Goal: Ask a question: Seek information or help from site administrators or community

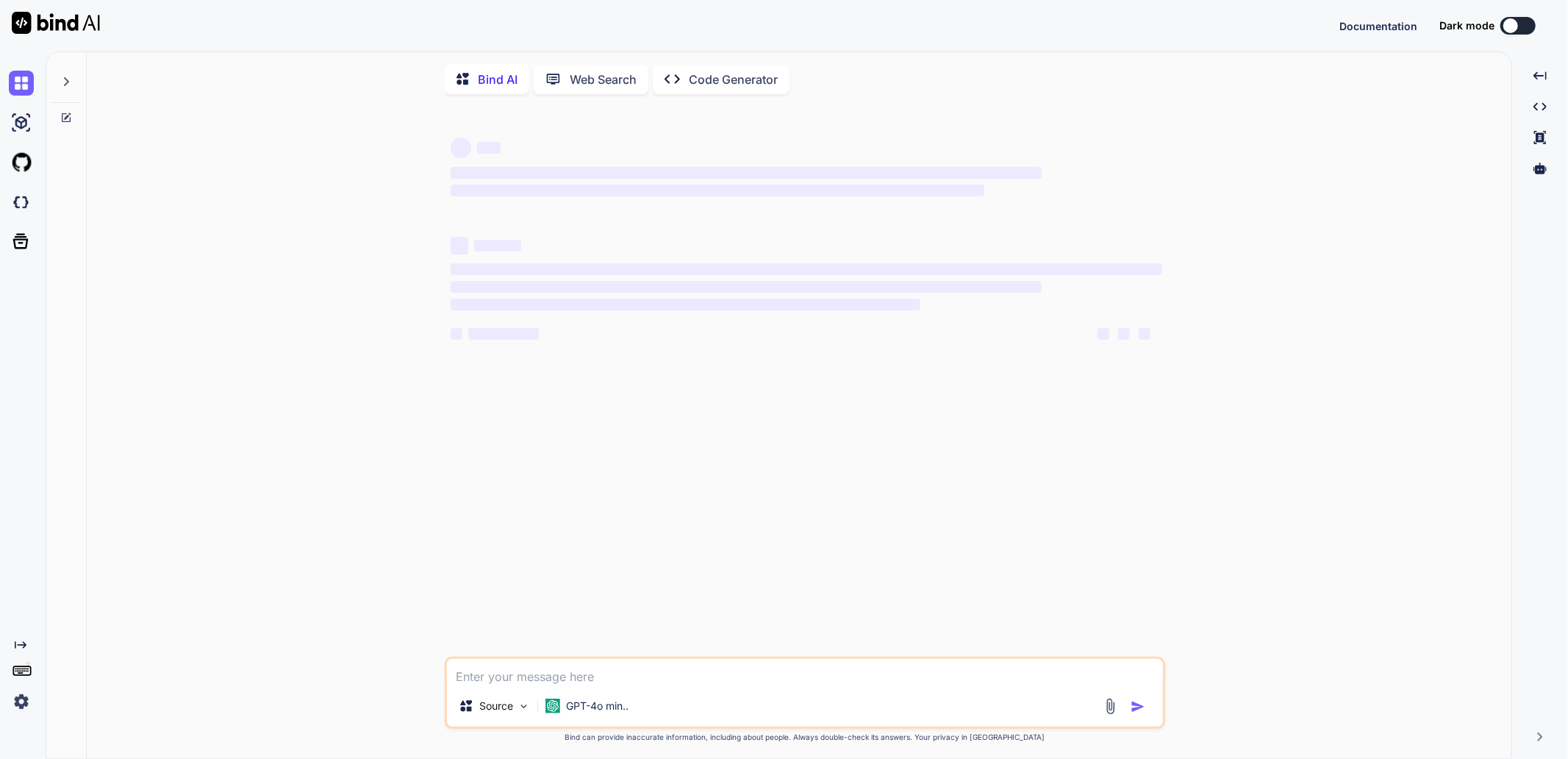
type textarea "x"
click at [25, 701] on img at bounding box center [22, 702] width 25 height 25
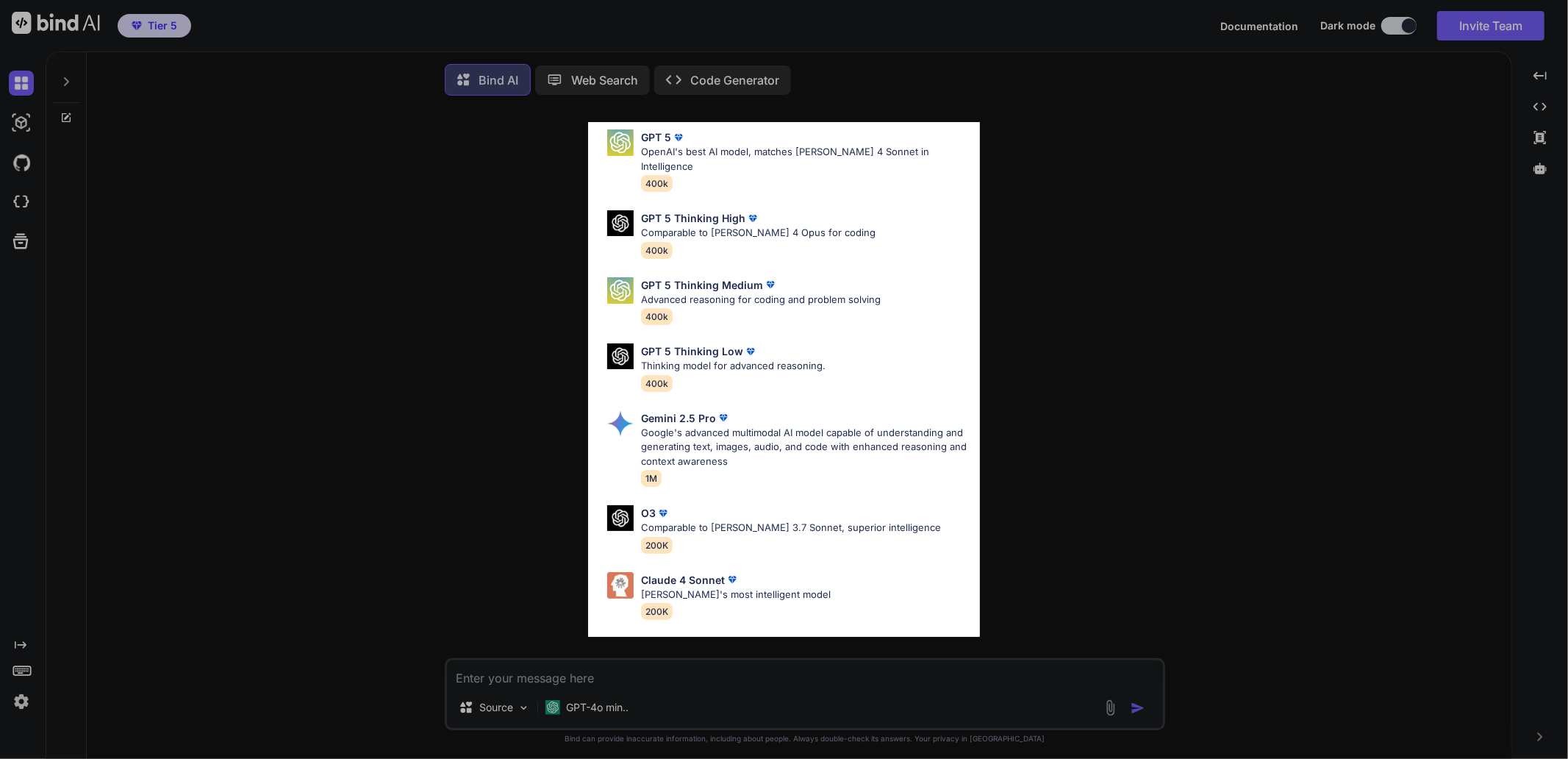
scroll to position [81, 0]
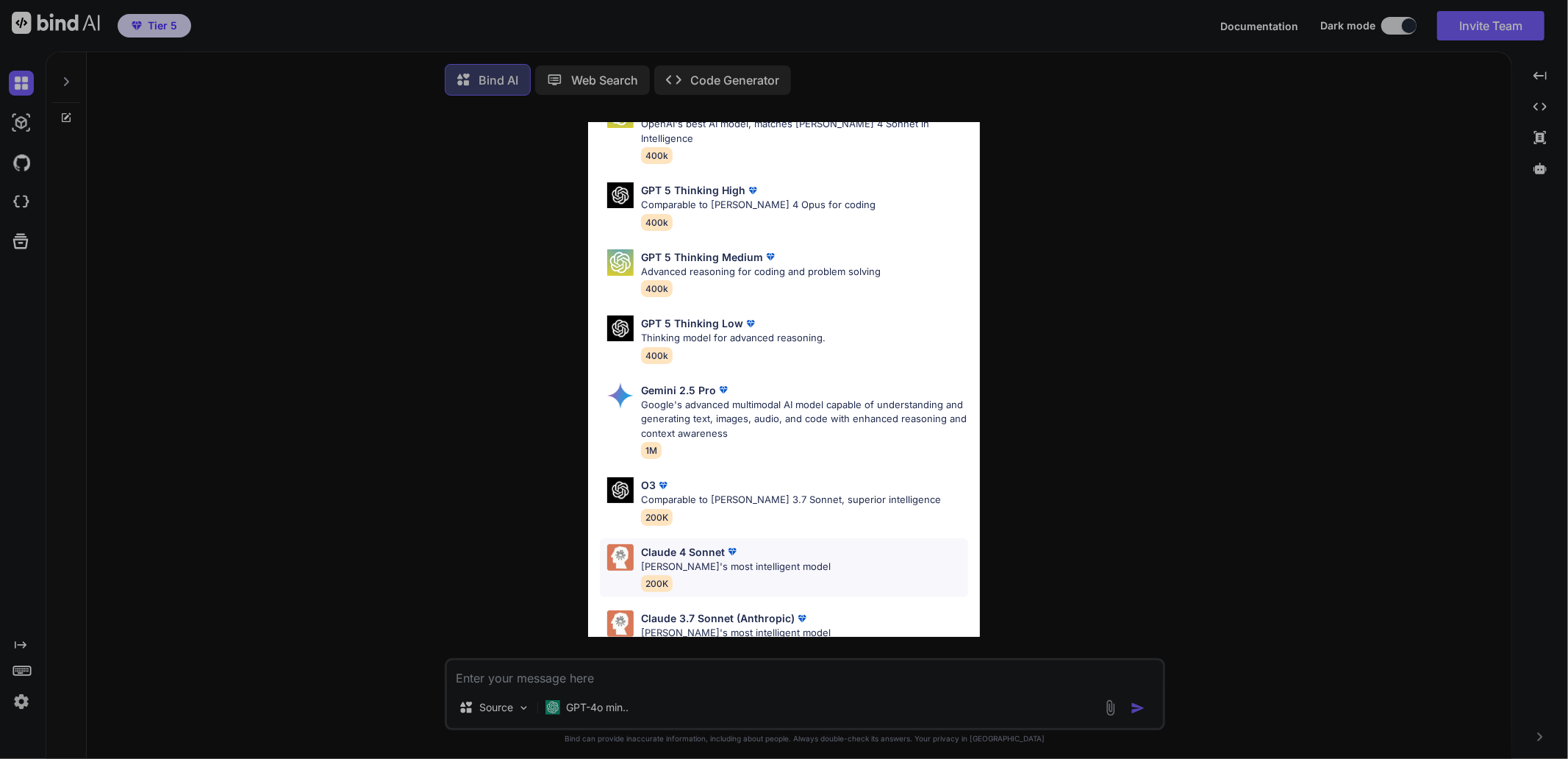
click at [677, 545] on p "Claude 4 Sonnet" at bounding box center [683, 552] width 84 height 15
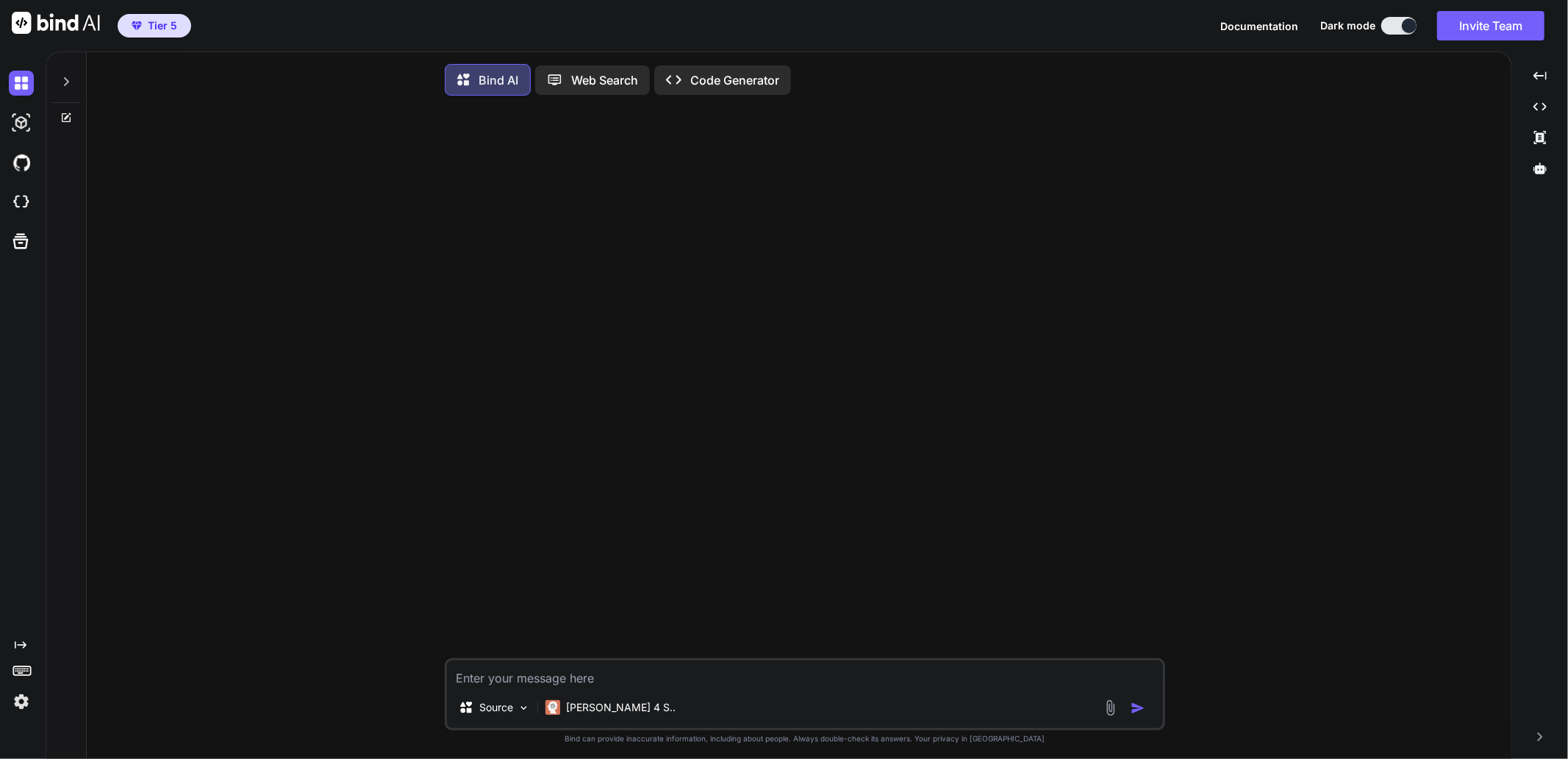
click at [584, 673] on textarea at bounding box center [805, 673] width 716 height 26
click at [68, 85] on icon at bounding box center [66, 81] width 12 height 12
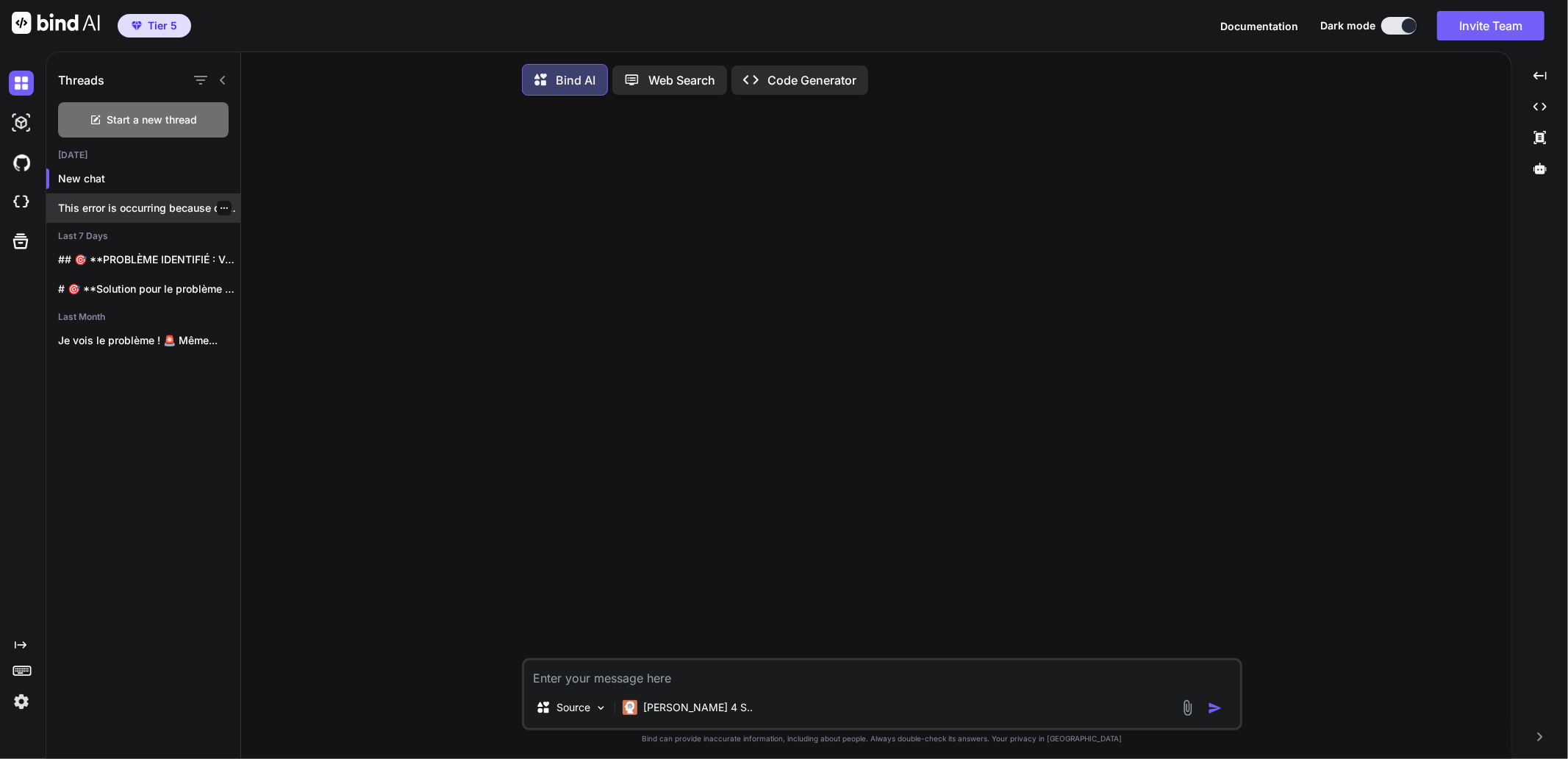
click at [97, 206] on p "This error is occurring because of a..." at bounding box center [149, 208] width 183 height 14
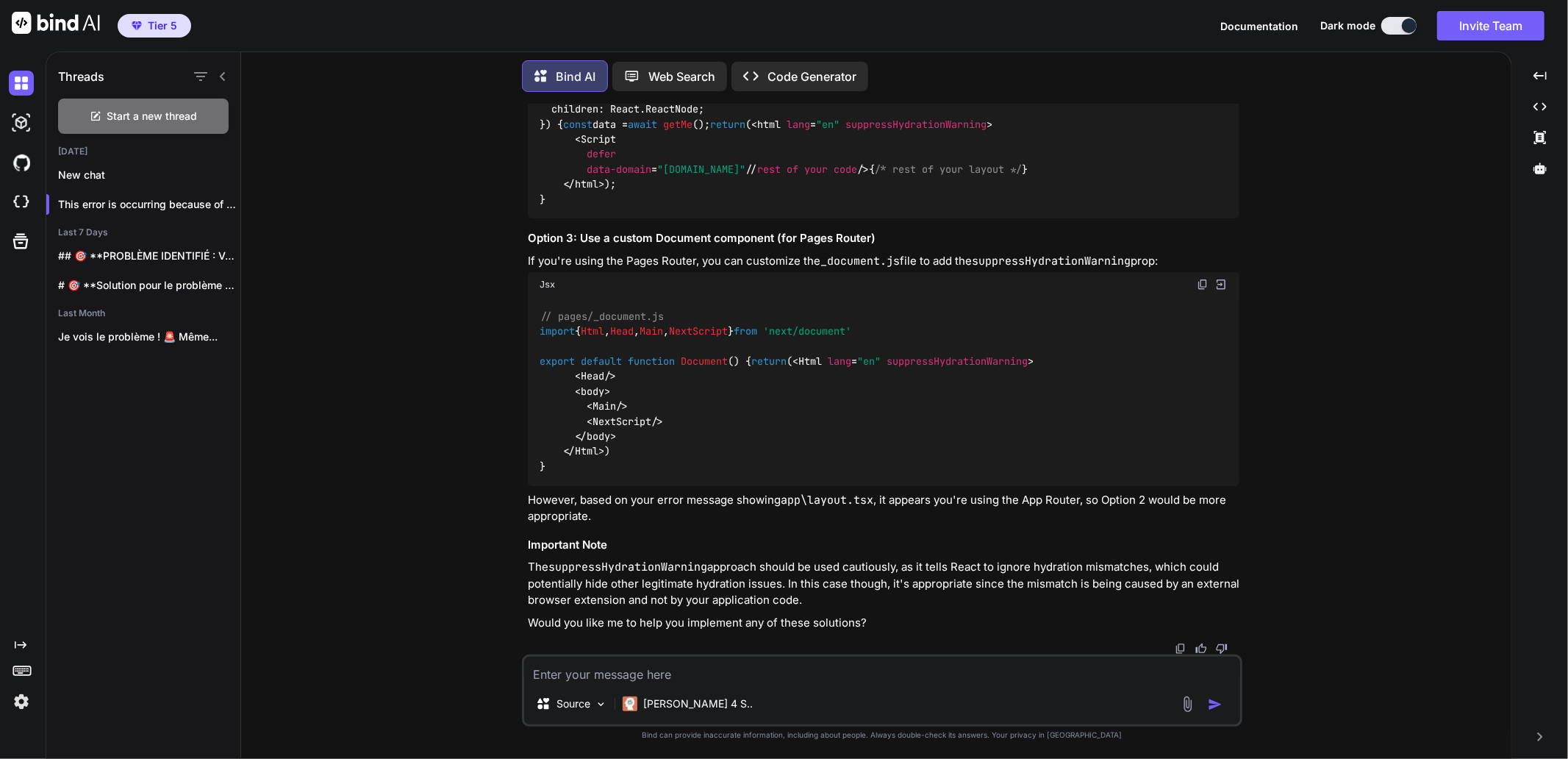
scroll to position [6091, 0]
click at [613, 669] on textarea at bounding box center [883, 669] width 716 height 26
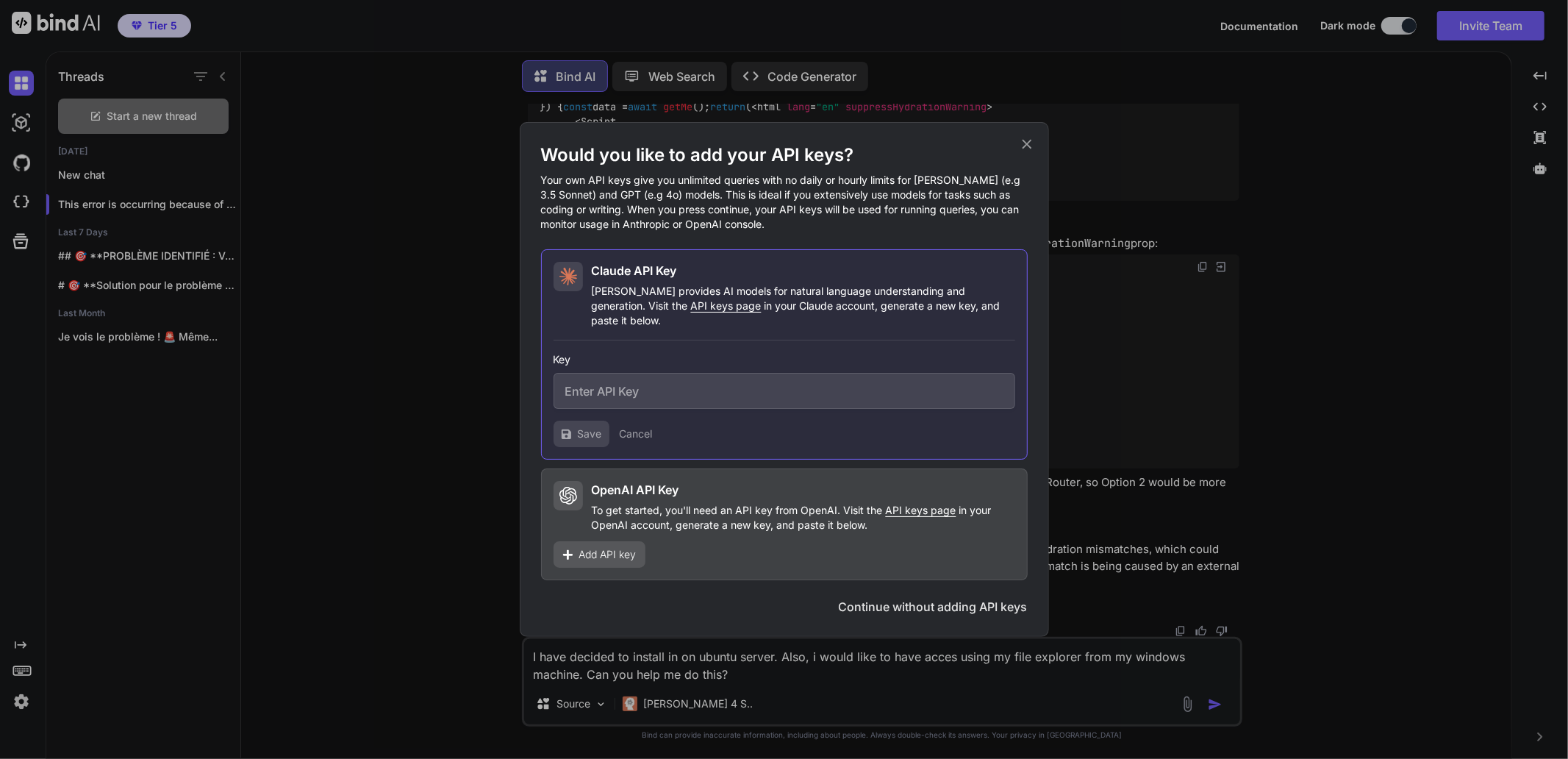
type textarea "I have decided to install in on ubuntu server. Also, i would like to have acces…"
click at [1028, 152] on icon at bounding box center [1027, 144] width 16 height 16
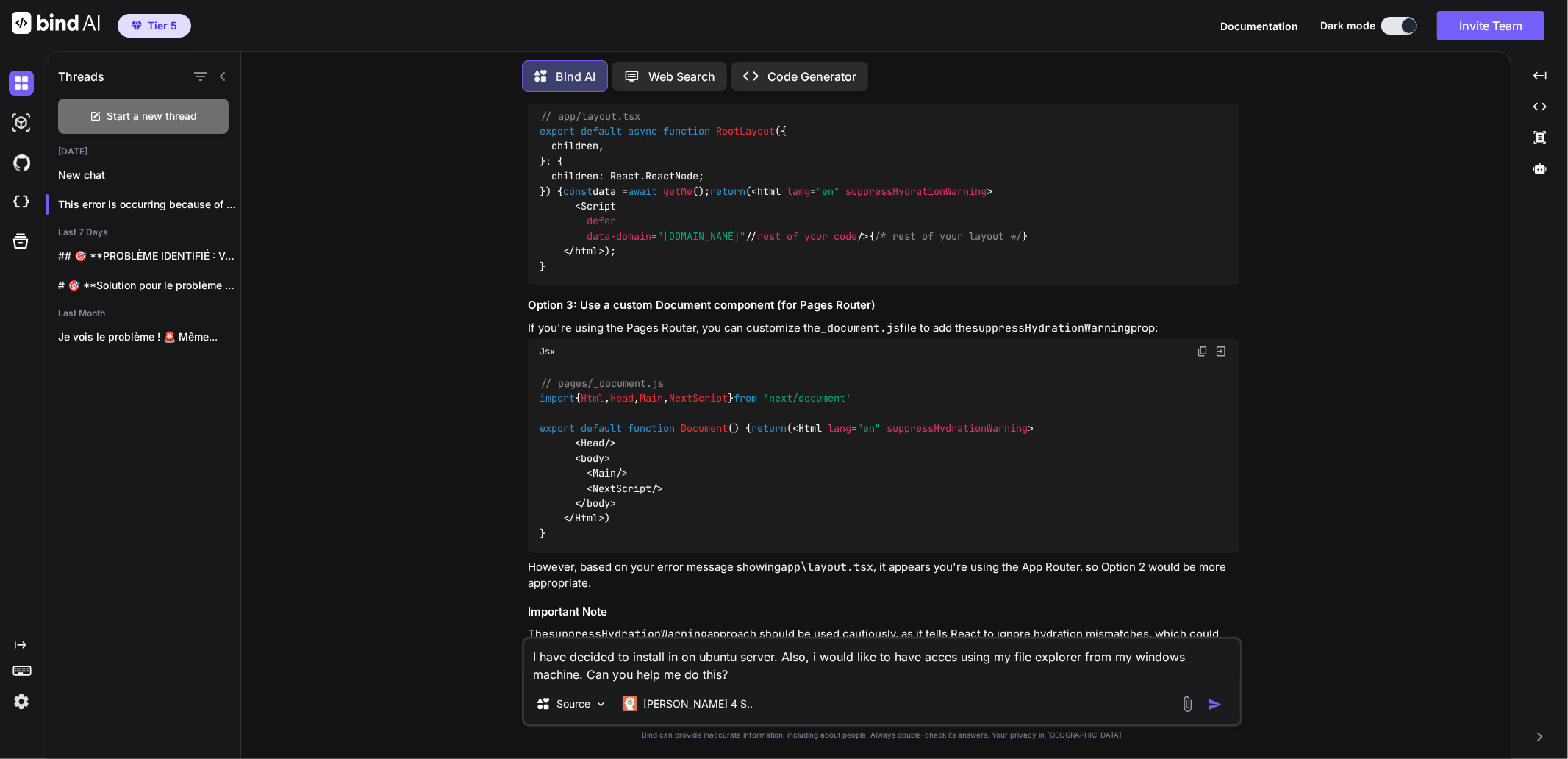
scroll to position [6109, 0]
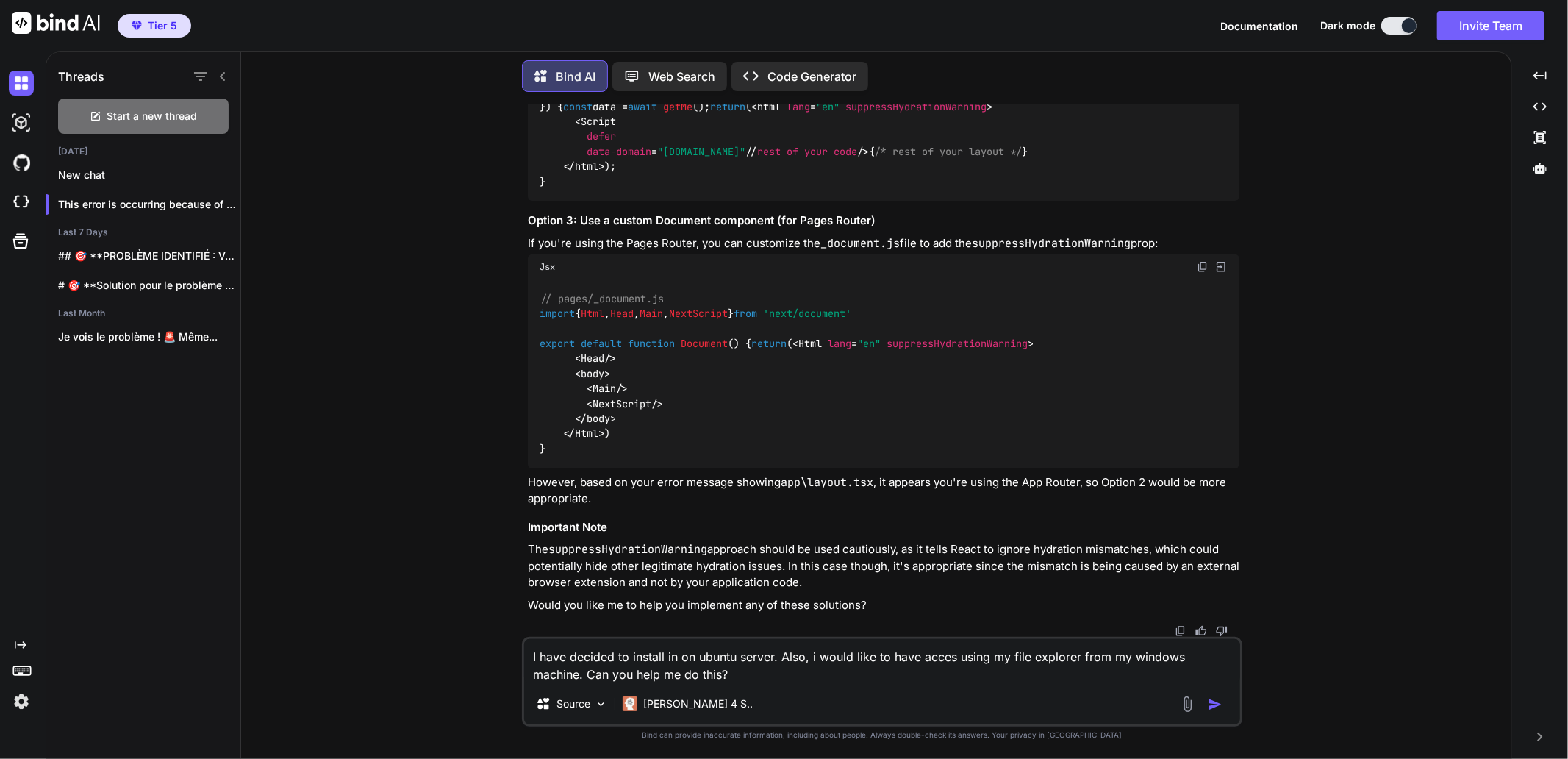
click at [614, 651] on textarea "I have decided to install in on ubuntu server. Also, i would like to have acces…" at bounding box center [883, 661] width 716 height 44
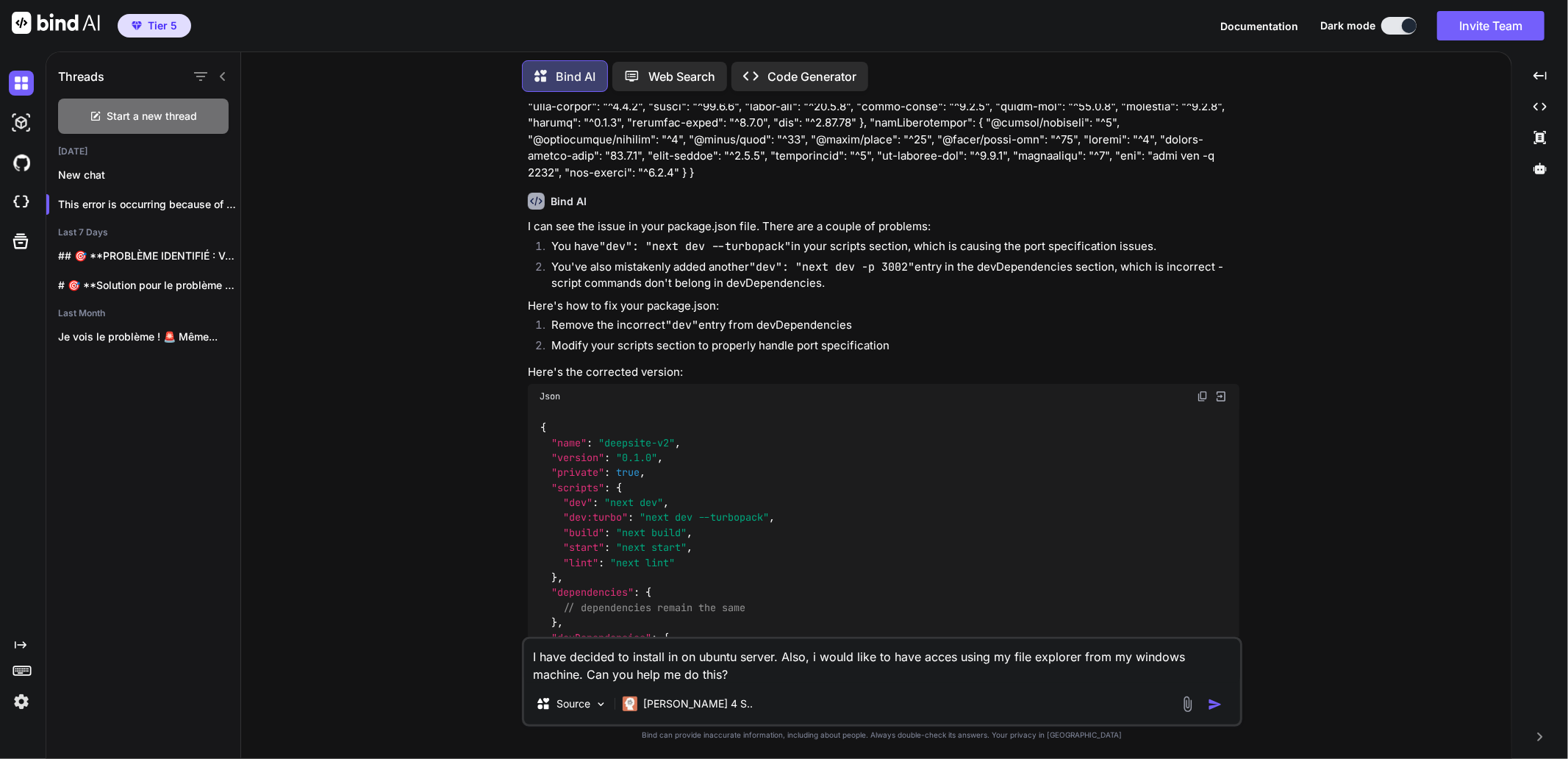
scroll to position [245, 0]
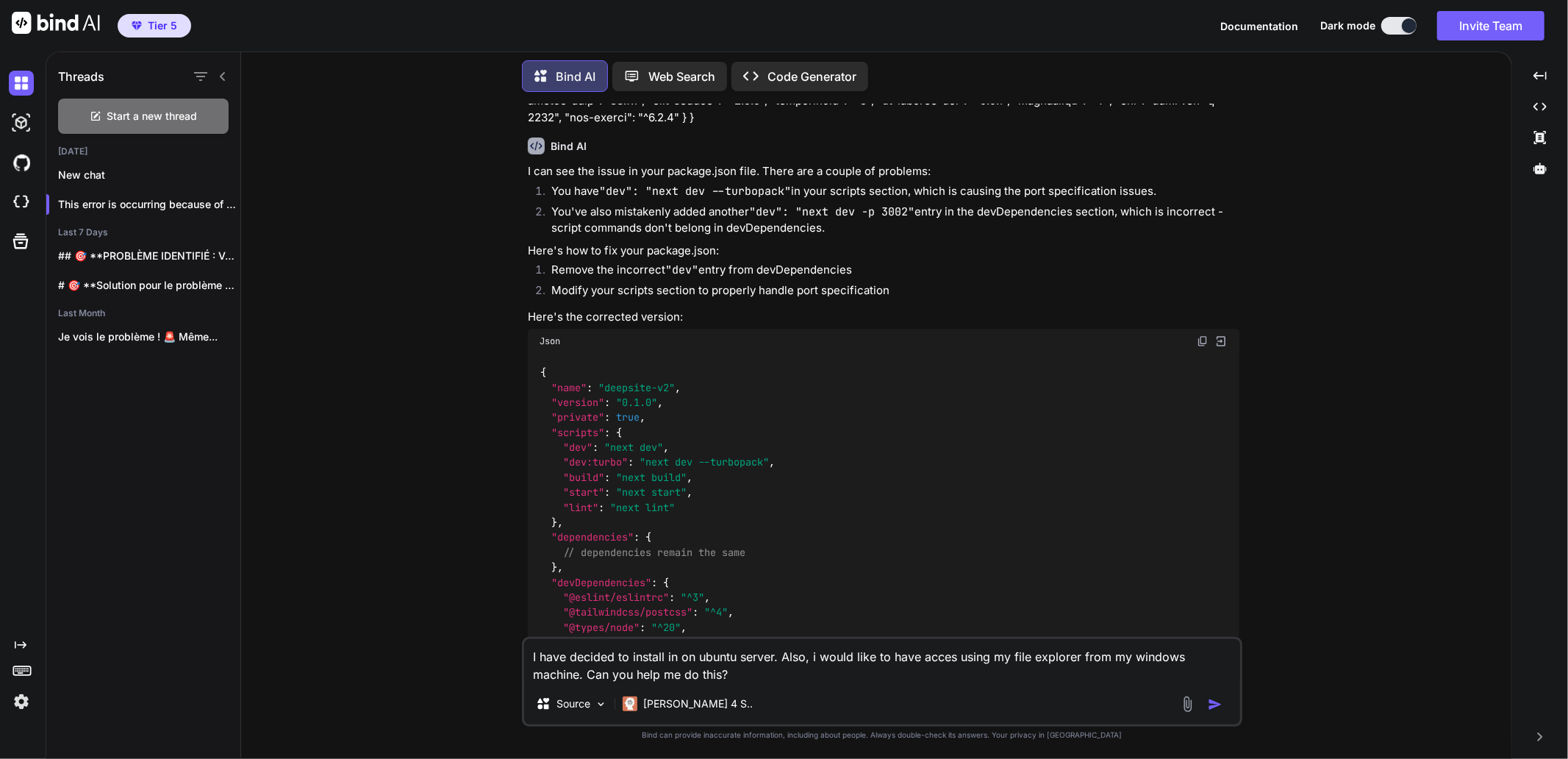
click at [636, 381] on span ""deepsite-v2"" at bounding box center [637, 387] width 77 height 14
drag, startPoint x: 608, startPoint y: 372, endPoint x: 672, endPoint y: 370, distance: 64.0
click at [672, 381] on span ""deepsite-v2"" at bounding box center [637, 387] width 77 height 14
copy span "deepsite-v2"
click at [431, 305] on div "You Bind AI I can see the issue in your package.json file. There are a couple o…" at bounding box center [883, 432] width 1259 height 655
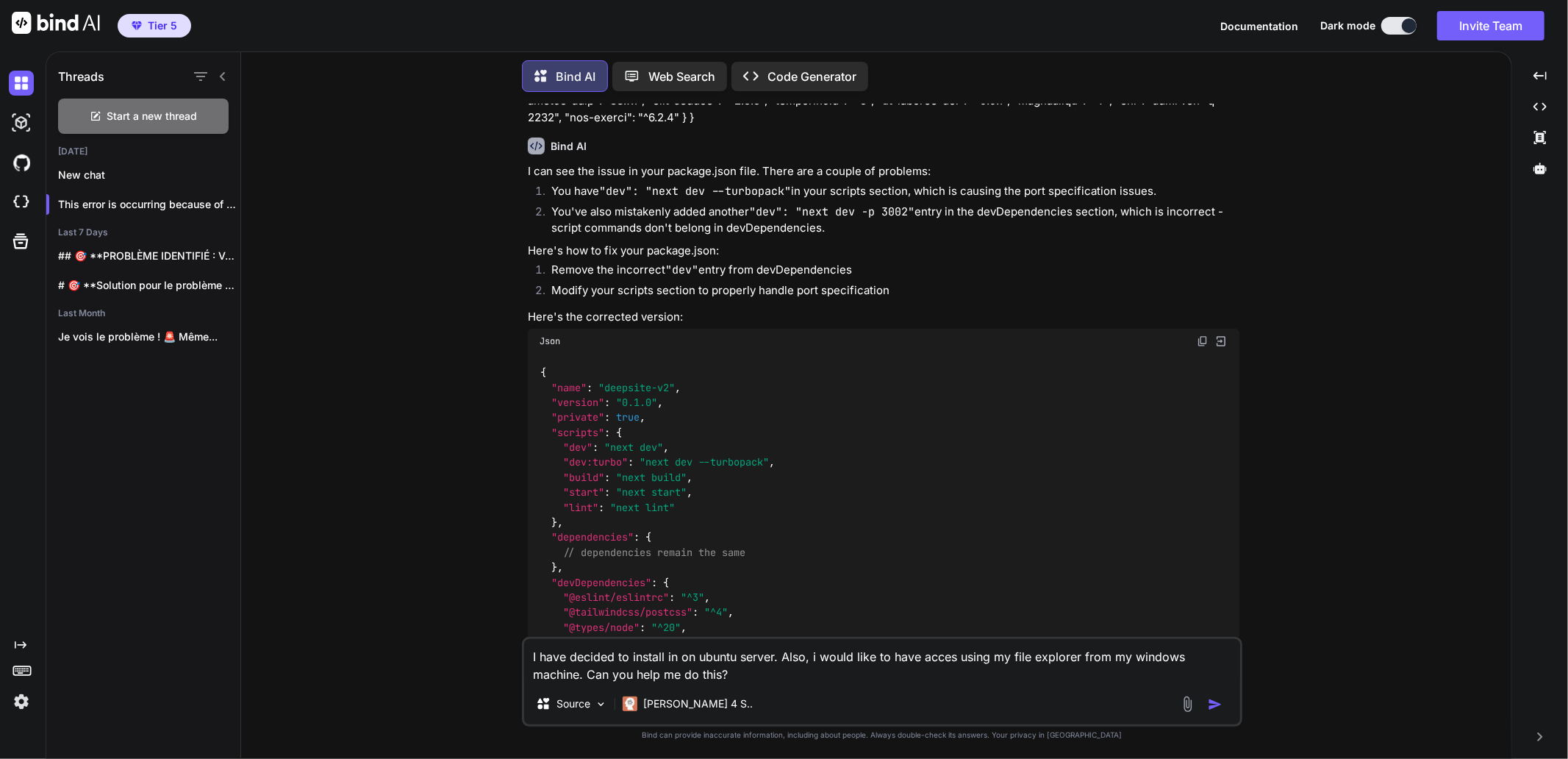
scroll to position [0, 0]
